Goal: Information Seeking & Learning: Learn about a topic

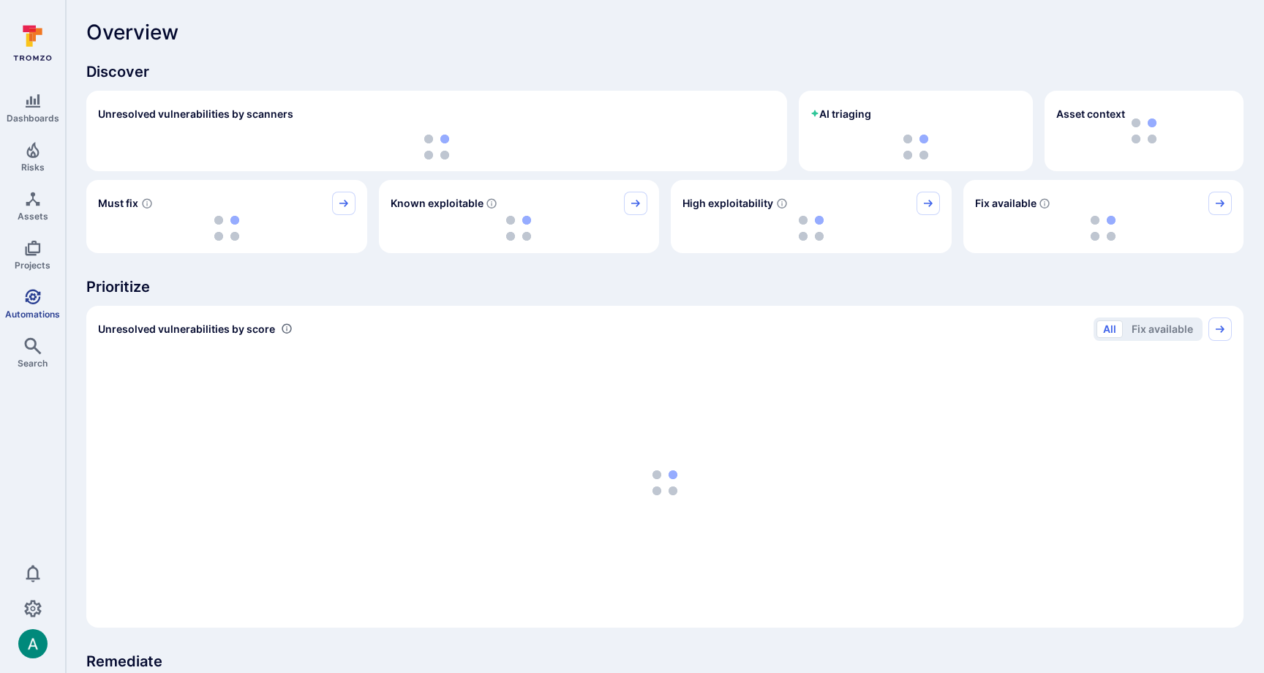
click at [37, 304] on link "Automations" at bounding box center [32, 303] width 65 height 43
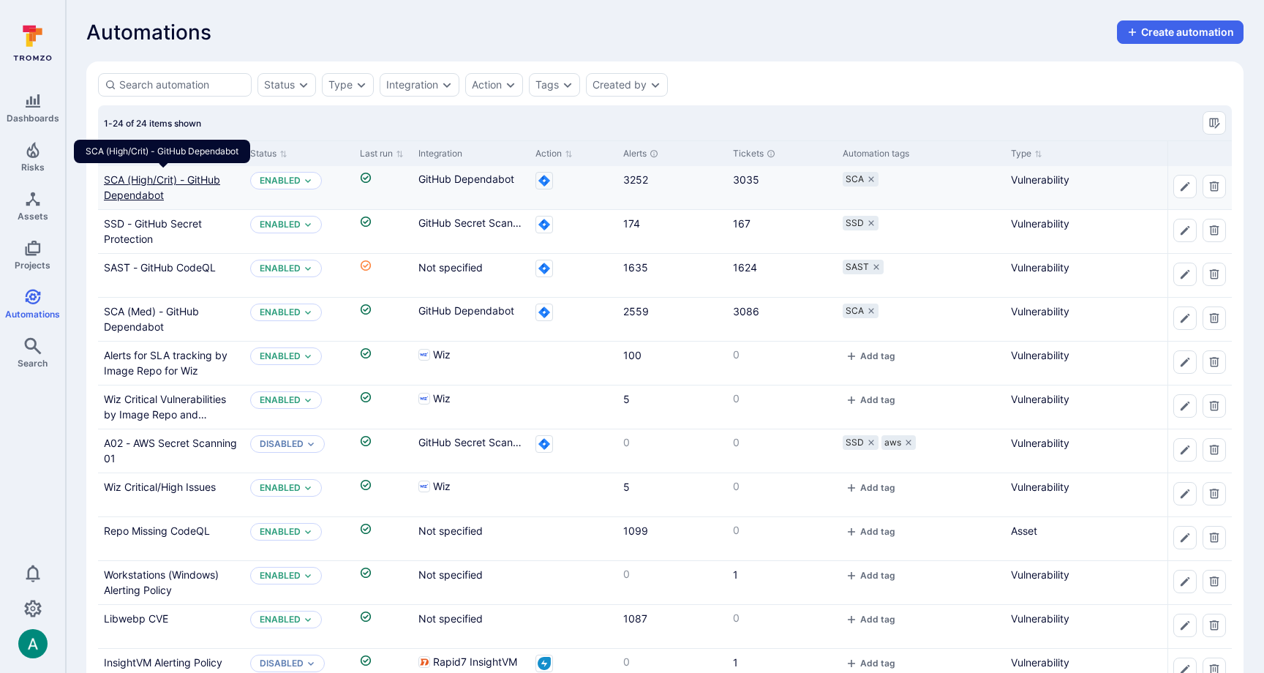
click at [179, 174] on link "SCA (High/Crit) - GitHub Dependabot" at bounding box center [162, 187] width 116 height 28
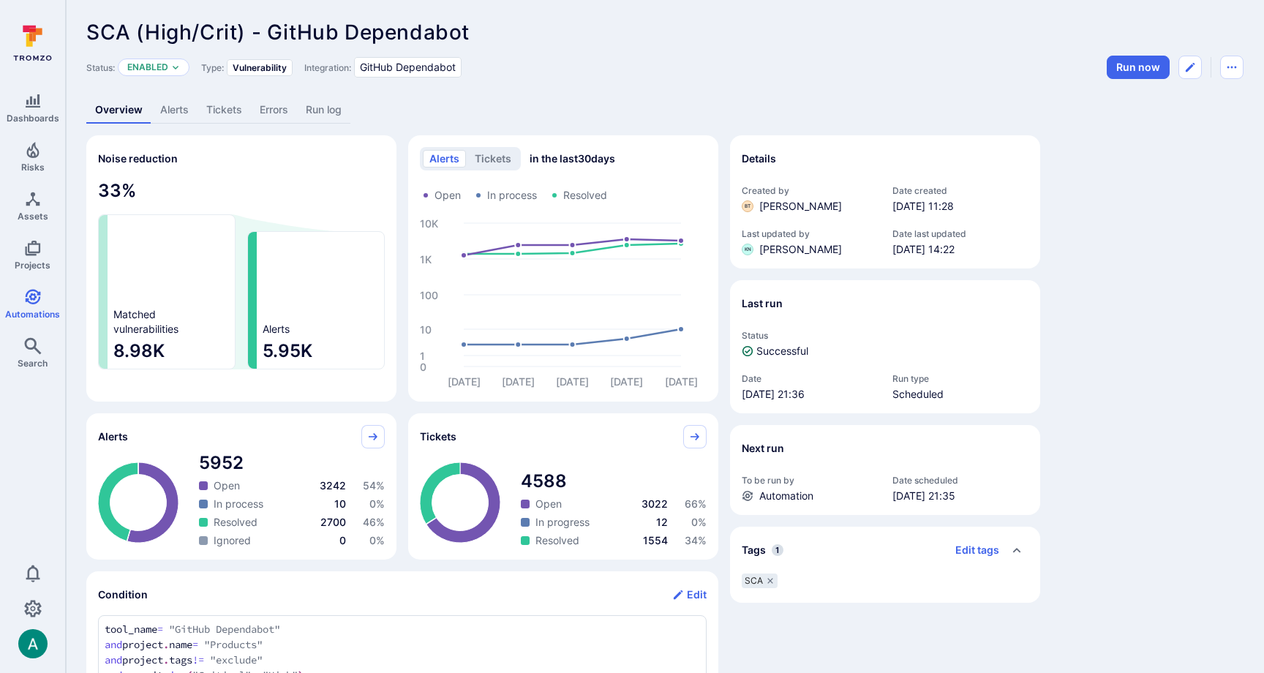
click at [174, 111] on link "Alerts" at bounding box center [174, 110] width 46 height 27
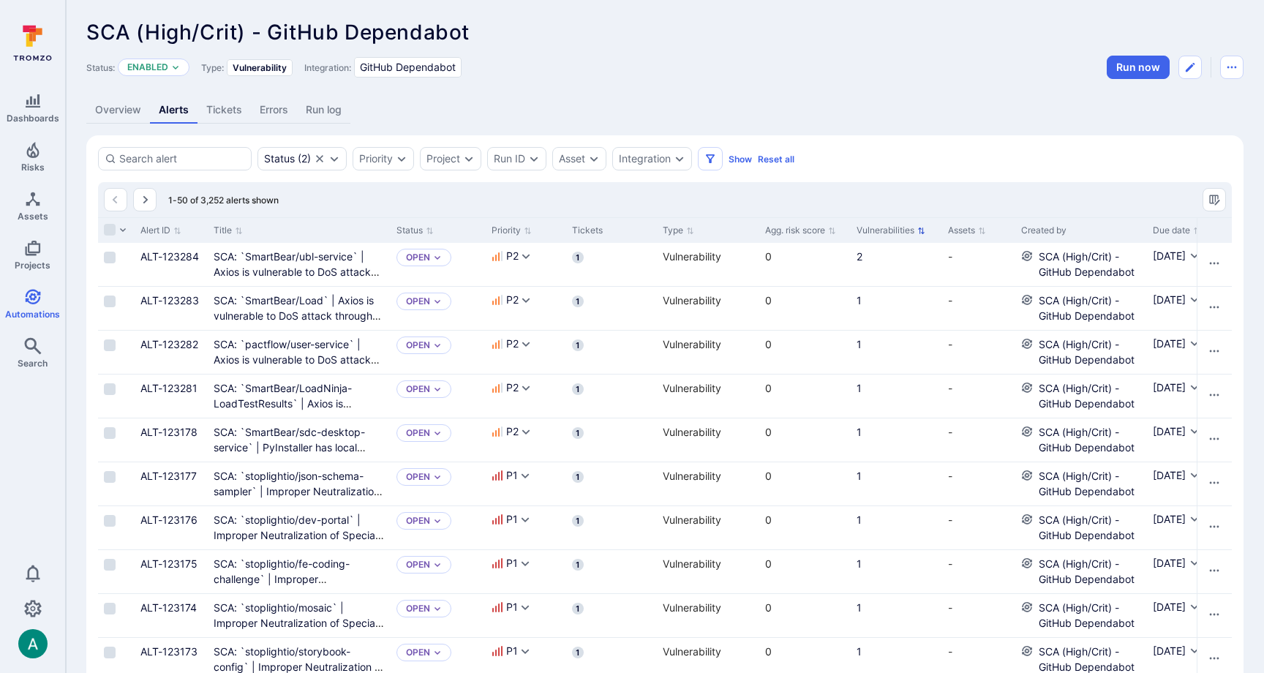
click at [923, 230] on icon "Sort by Vulnerabilities" at bounding box center [921, 231] width 8 height 8
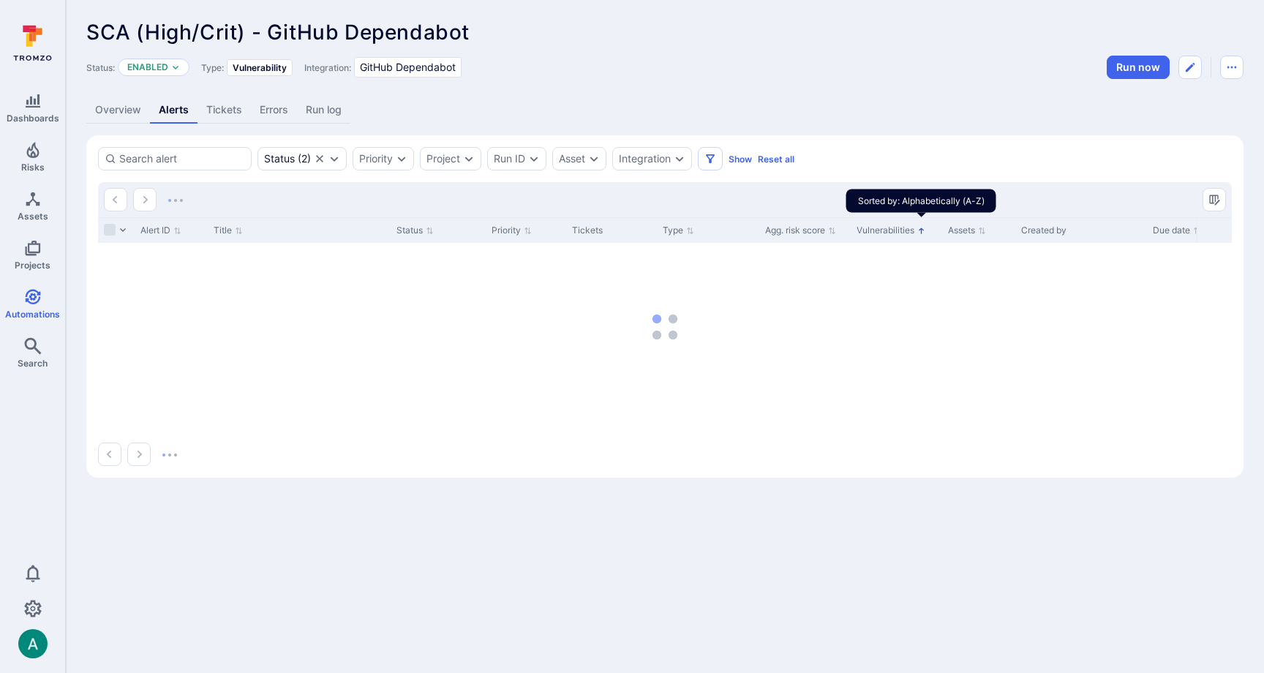
click at [923, 230] on icon "Sorted by: Alphabetically (A-Z)" at bounding box center [921, 231] width 8 height 8
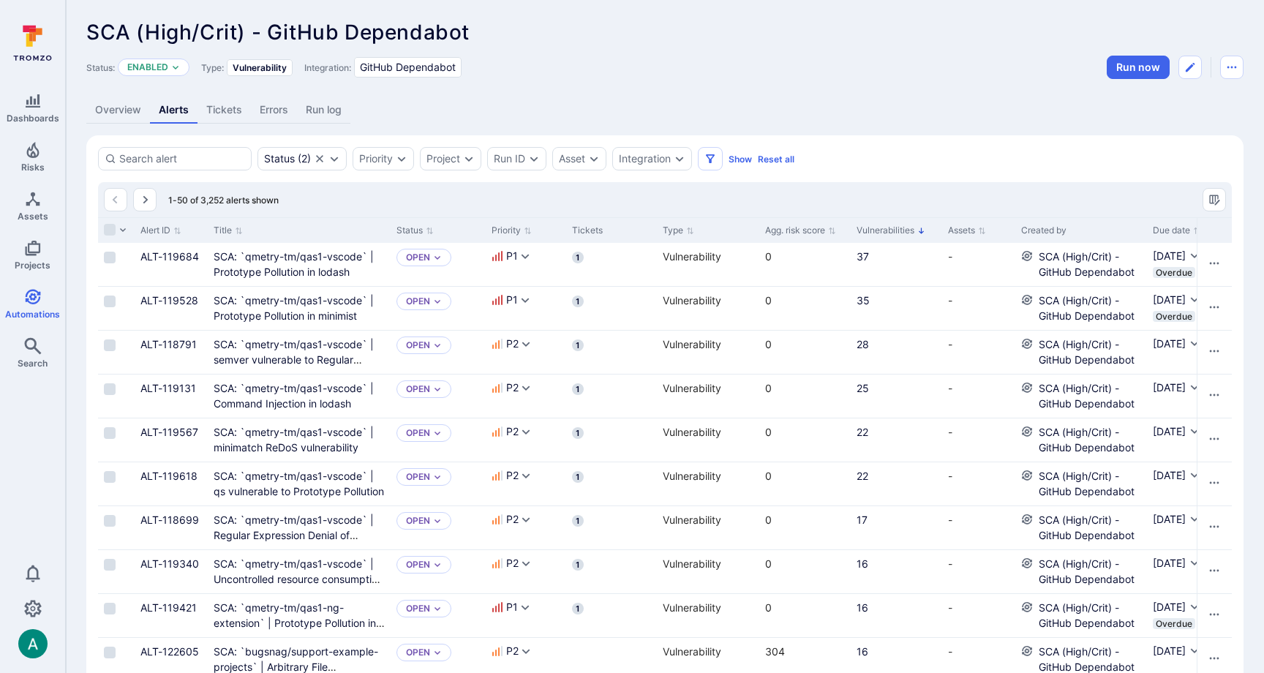
click at [732, 106] on div "Overview Alerts Tickets Errors Run log" at bounding box center [664, 110] width 1157 height 27
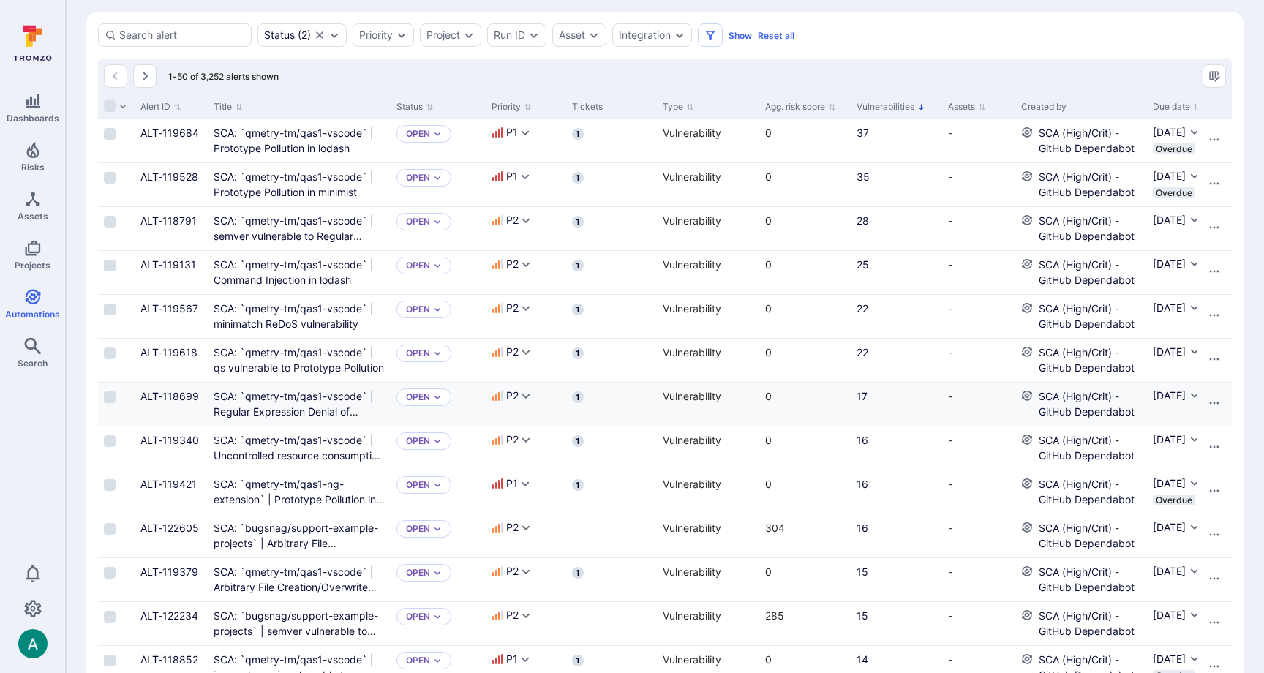
scroll to position [126, 0]
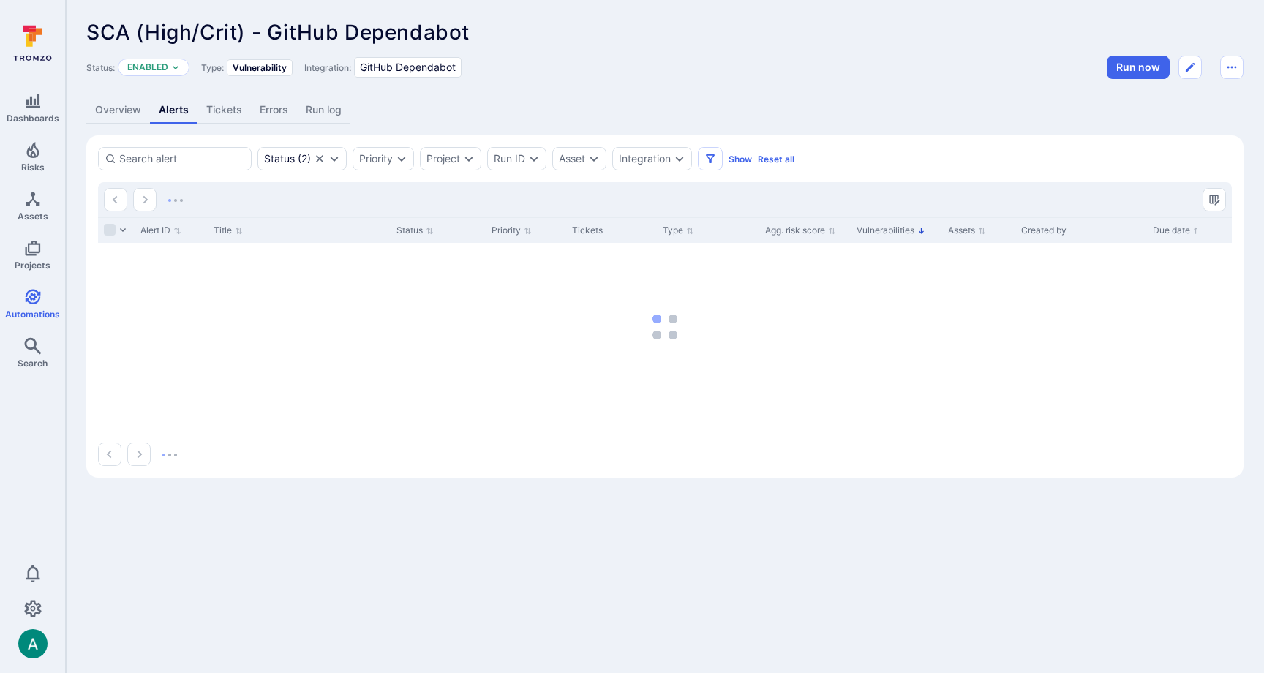
click at [114, 110] on link "Overview" at bounding box center [118, 110] width 64 height 27
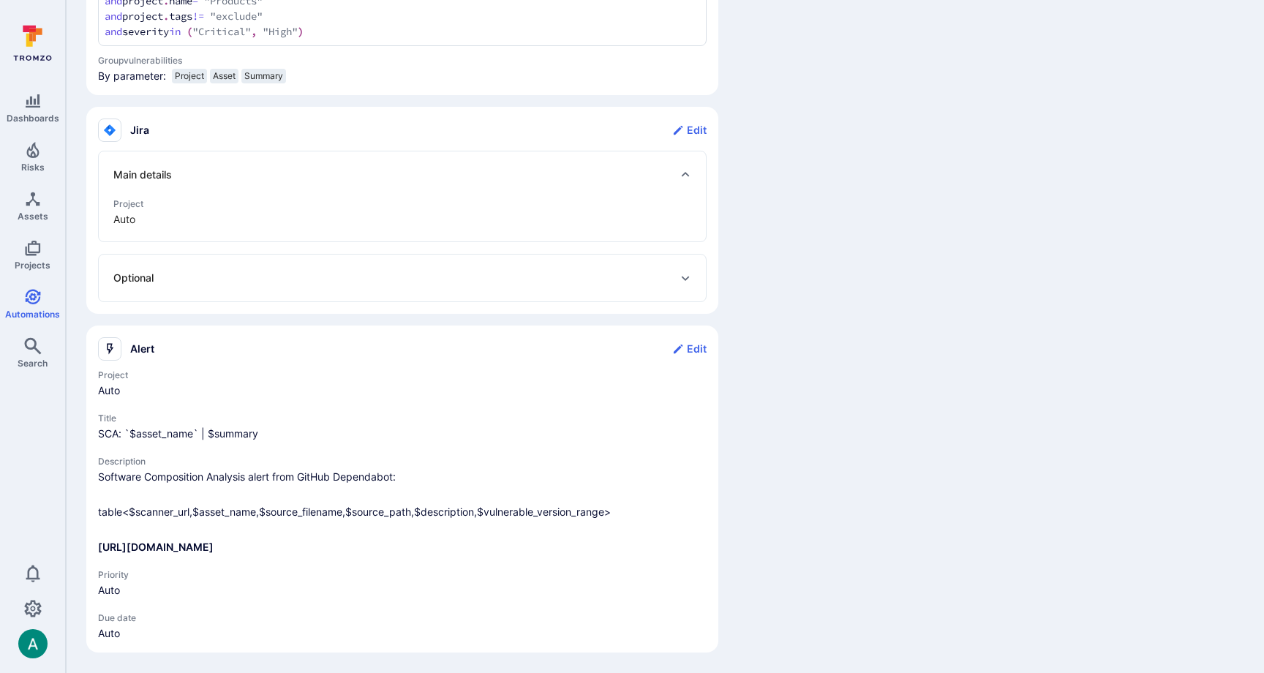
scroll to position [655, 0]
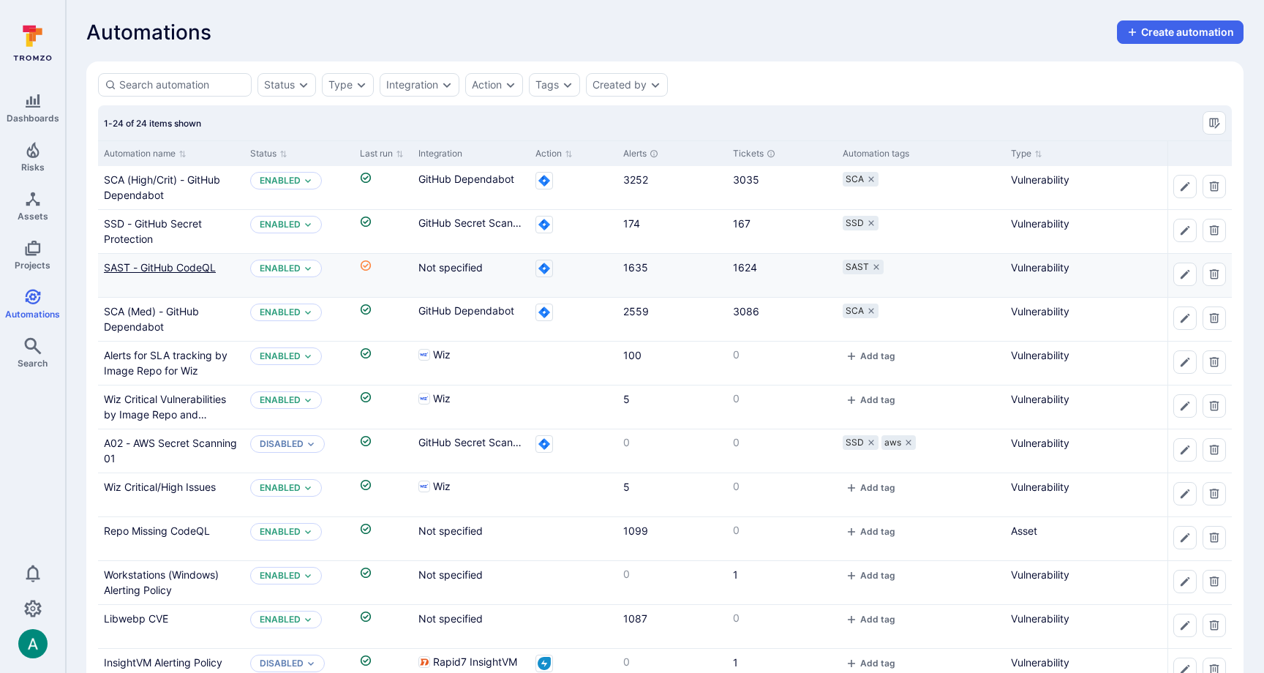
click at [189, 266] on link "SAST - GitHub CodeQL" at bounding box center [160, 267] width 112 height 12
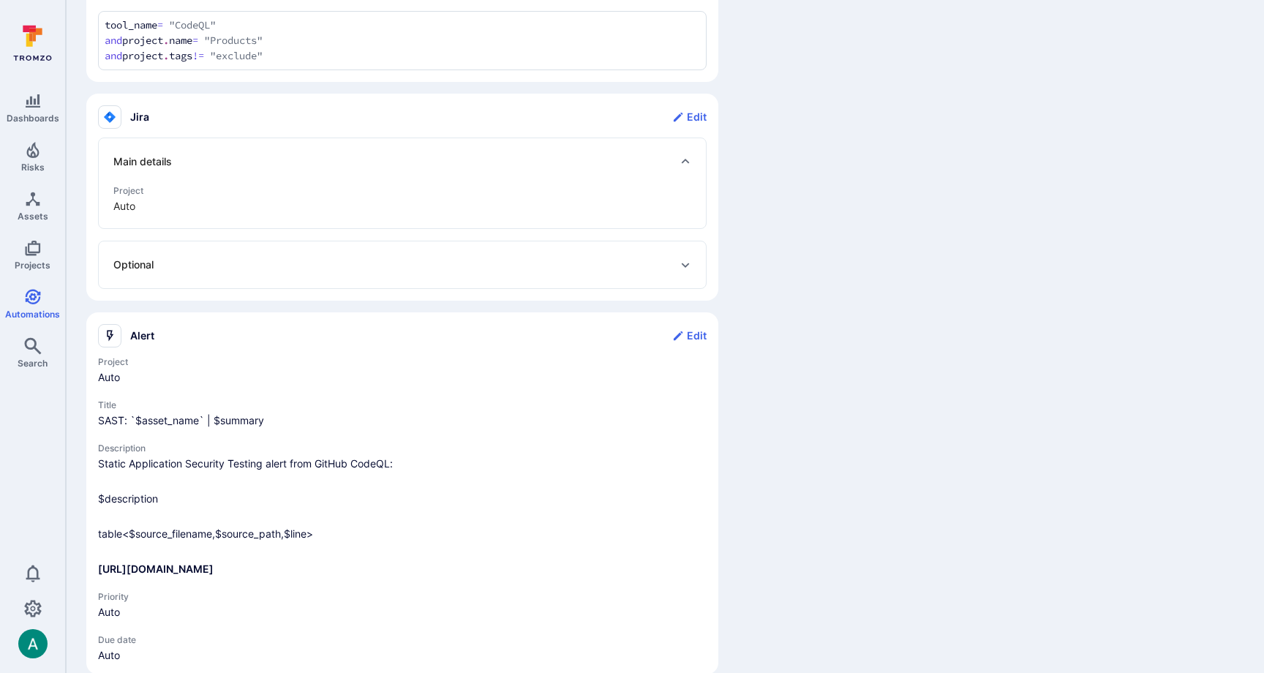
scroll to position [638, 0]
